Goal: Obtain resource: Download file/media

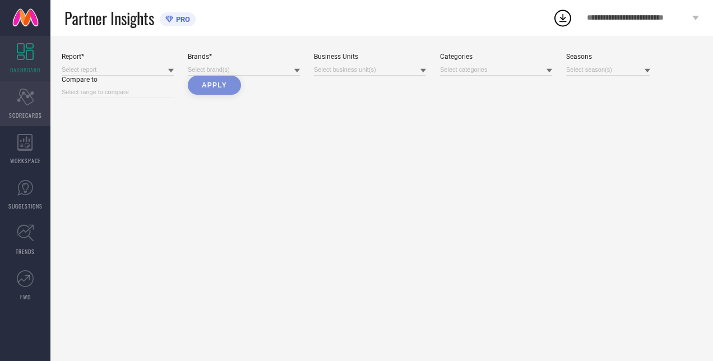
click at [30, 113] on span "SCORECARDS" at bounding box center [25, 115] width 33 height 8
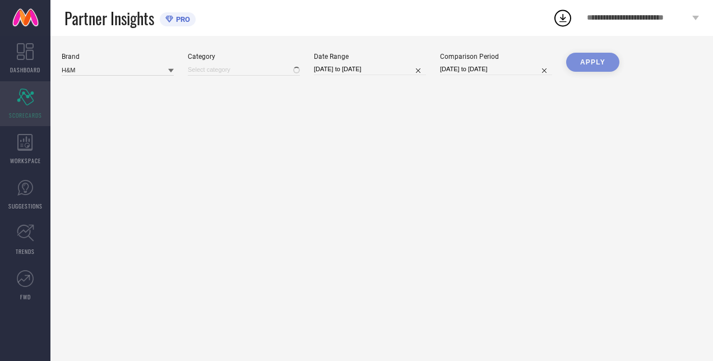
type input "All"
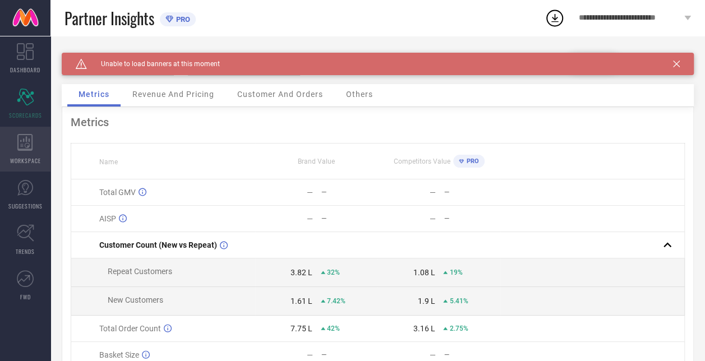
click at [22, 142] on icon at bounding box center [25, 142] width 16 height 17
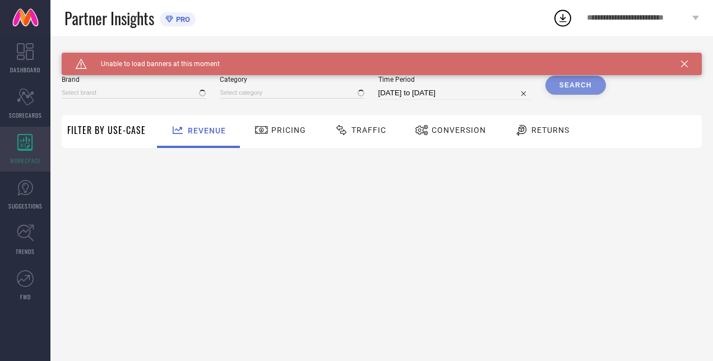
type input "H&M"
type input "All"
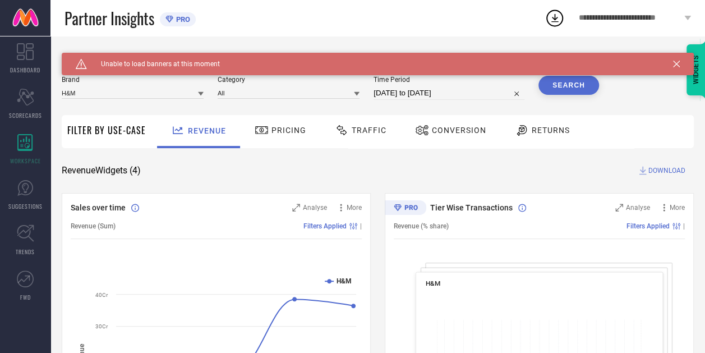
select select "7"
select select "2025"
select select "8"
select select "2025"
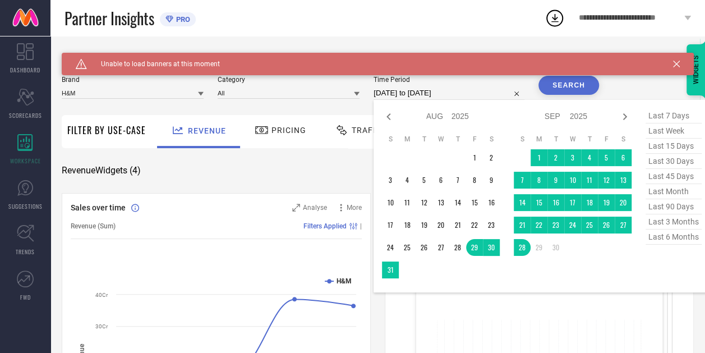
click at [418, 89] on input "[DATE] to [DATE]" at bounding box center [448, 92] width 151 height 13
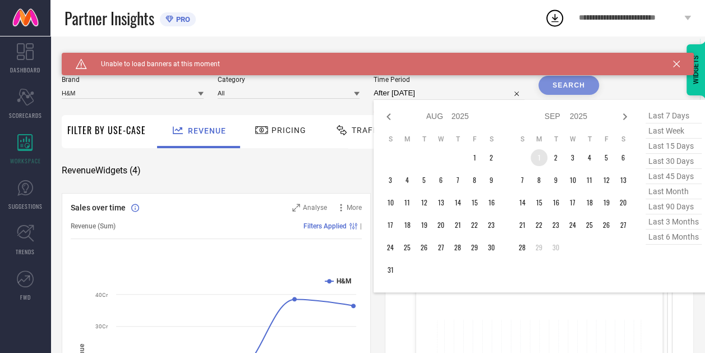
click at [538, 165] on td "1" at bounding box center [538, 157] width 17 height 17
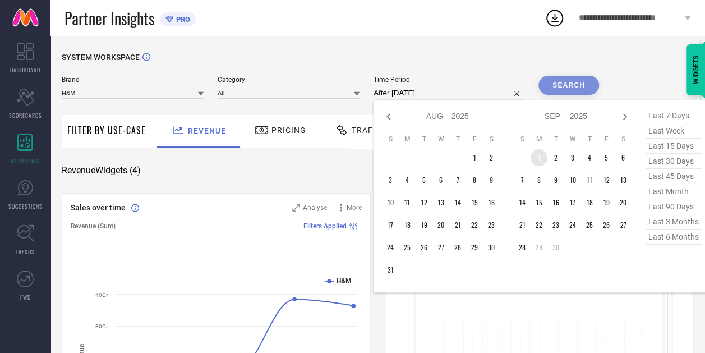
type input "[DATE] to [DATE]"
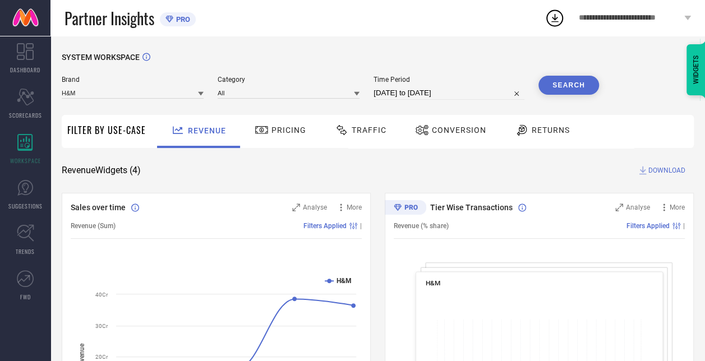
drag, startPoint x: 449, startPoint y: 86, endPoint x: 446, endPoint y: 100, distance: 14.3
click at [446, 100] on div "Brand H&M Category All Time Period [DATE] to [DATE] Search" at bounding box center [330, 93] width 537 height 34
select select "8"
select select "2025"
select select "9"
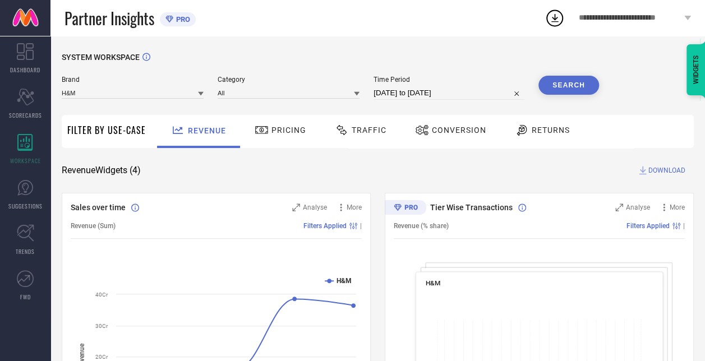
select select "2025"
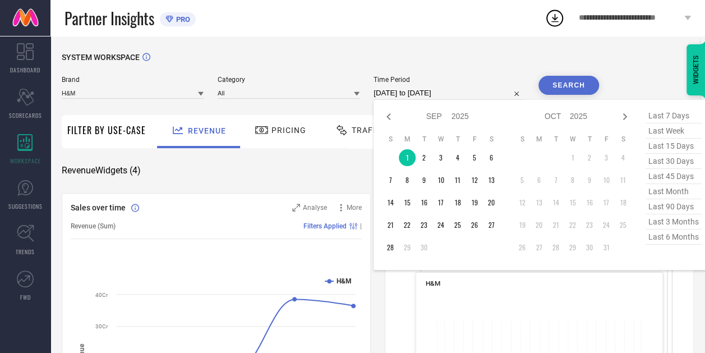
click at [446, 100] on div "[DATE] to [DATE] Jan Feb Mar Apr May Jun [DATE] Aug Sep Oct Nov [DATE] 2016 201…" at bounding box center [448, 92] width 151 height 13
click at [394, 254] on td "28" at bounding box center [390, 247] width 17 height 17
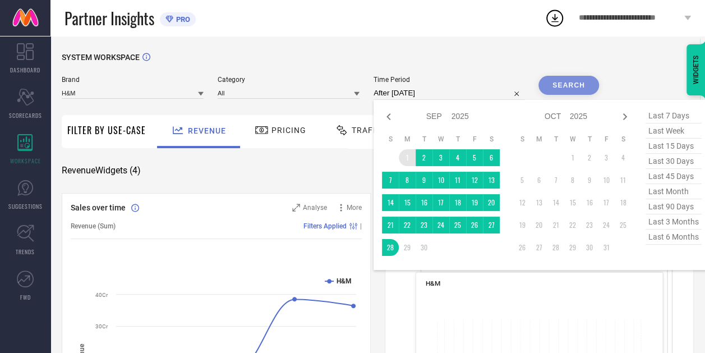
type input "[DATE] to [DATE]"
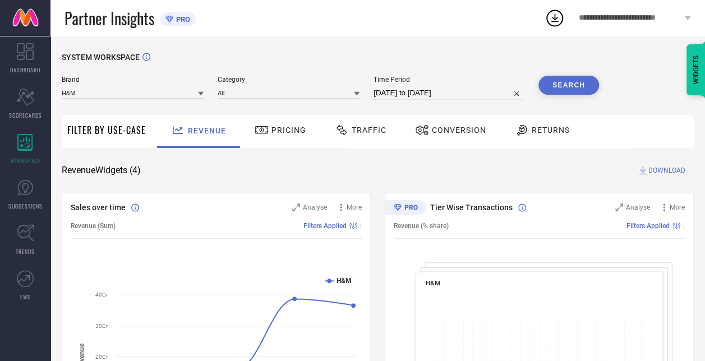
click at [567, 82] on button "Search" at bounding box center [568, 85] width 61 height 19
click at [660, 173] on span "DOWNLOAD" at bounding box center [666, 170] width 37 height 11
click at [361, 29] on div "Partner Insights PRO" at bounding box center [304, 18] width 480 height 36
click at [572, 83] on button "Search" at bounding box center [568, 85] width 61 height 19
click at [659, 172] on span "DOWNLOAD" at bounding box center [666, 170] width 37 height 11
